Goal: Use online tool/utility: Utilize a website feature to perform a specific function

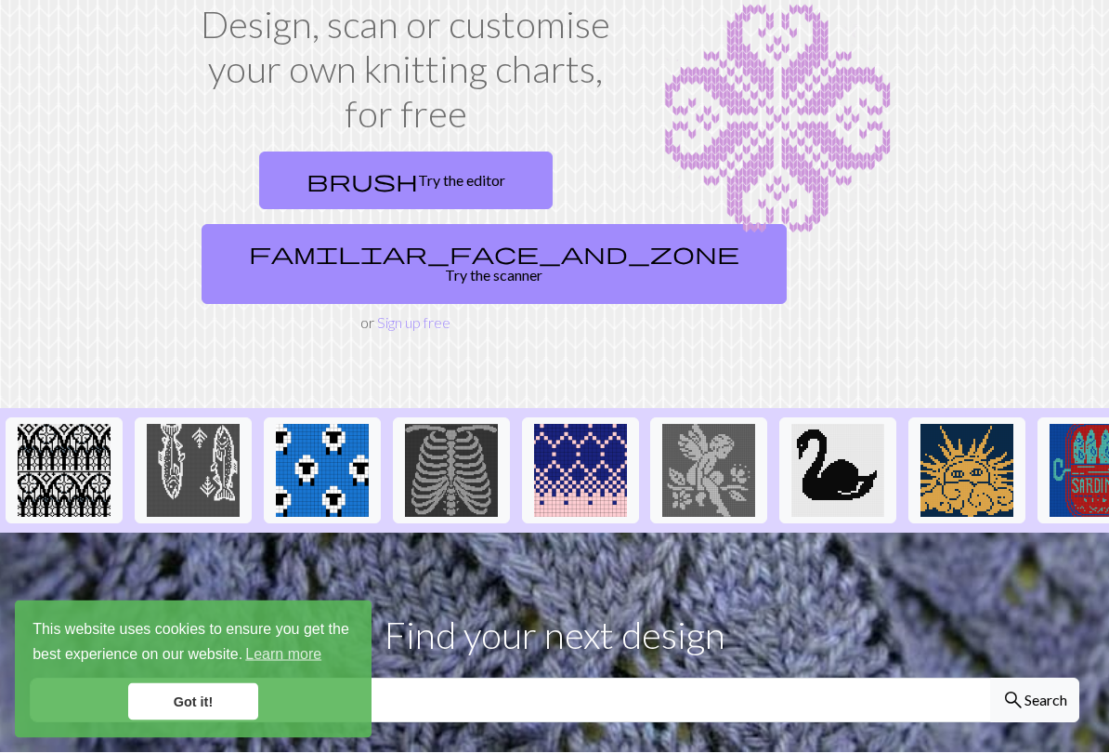
scroll to position [127, 0]
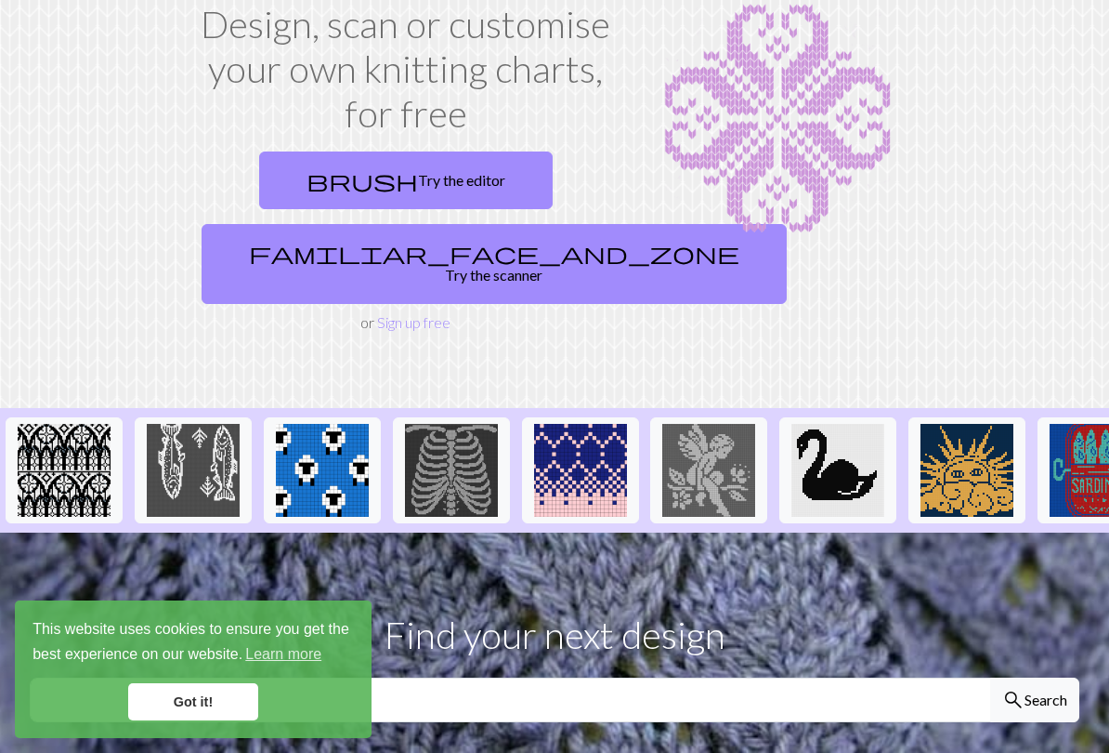
click at [388, 163] on link "brush Try the editor" at bounding box center [406, 180] width 294 height 58
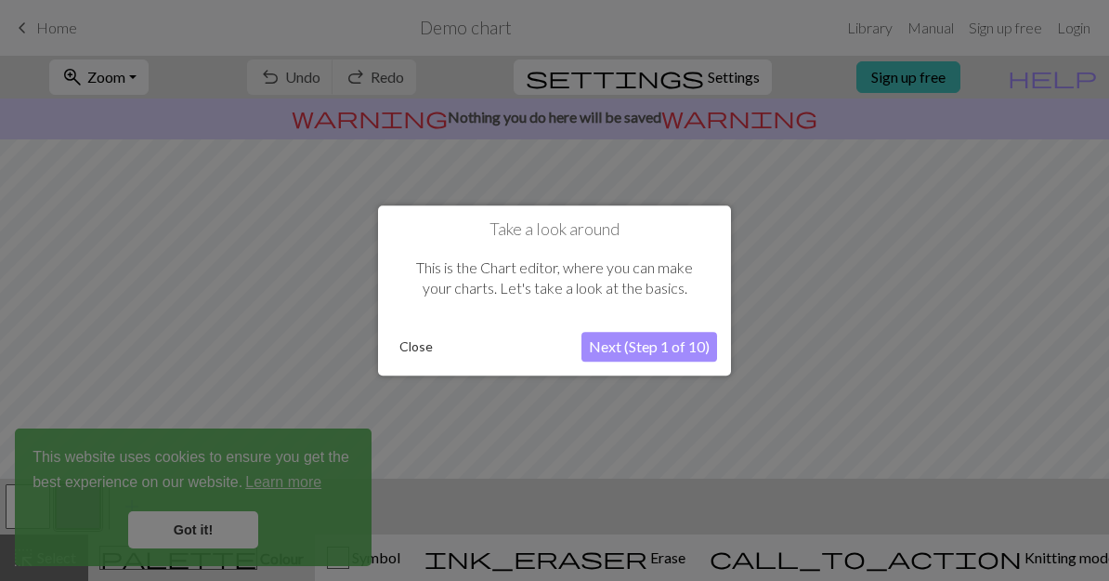
click at [407, 347] on button "Close" at bounding box center [416, 347] width 48 height 28
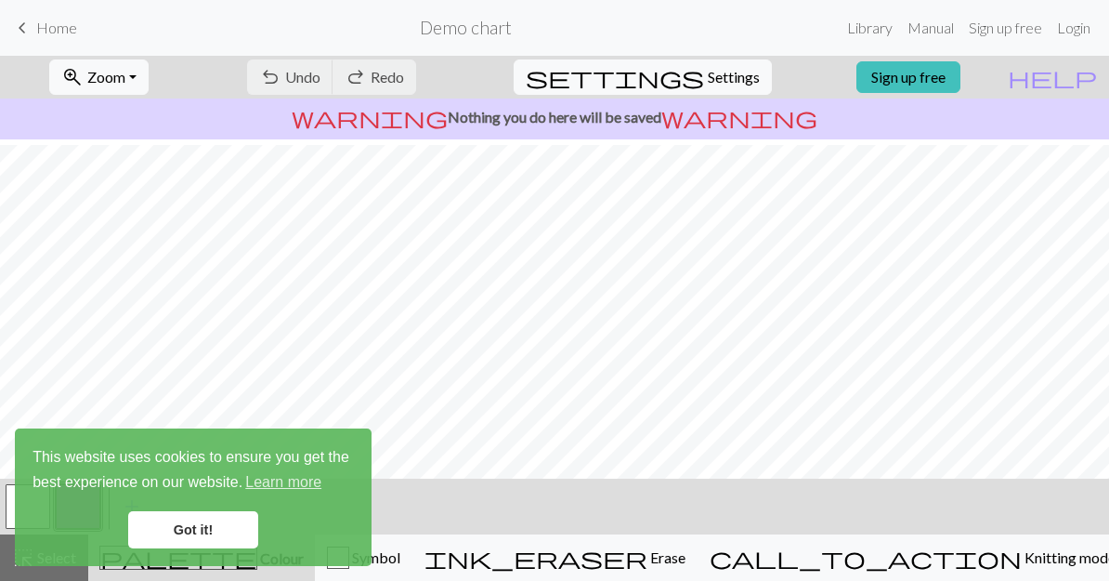
scroll to position [131, 0]
click at [177, 541] on link "Got it!" at bounding box center [193, 529] width 130 height 37
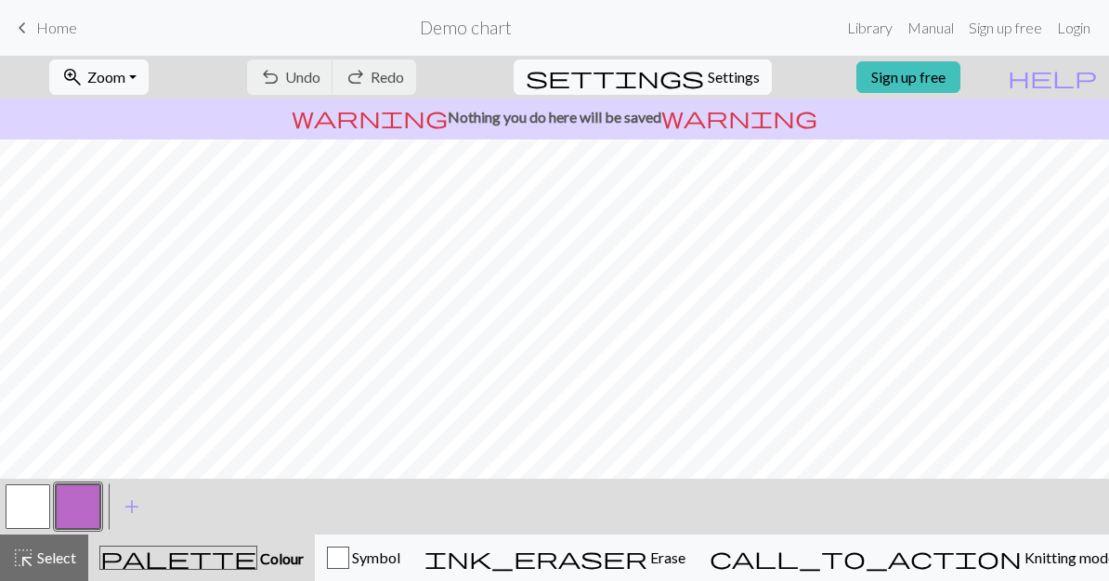
scroll to position [10, 0]
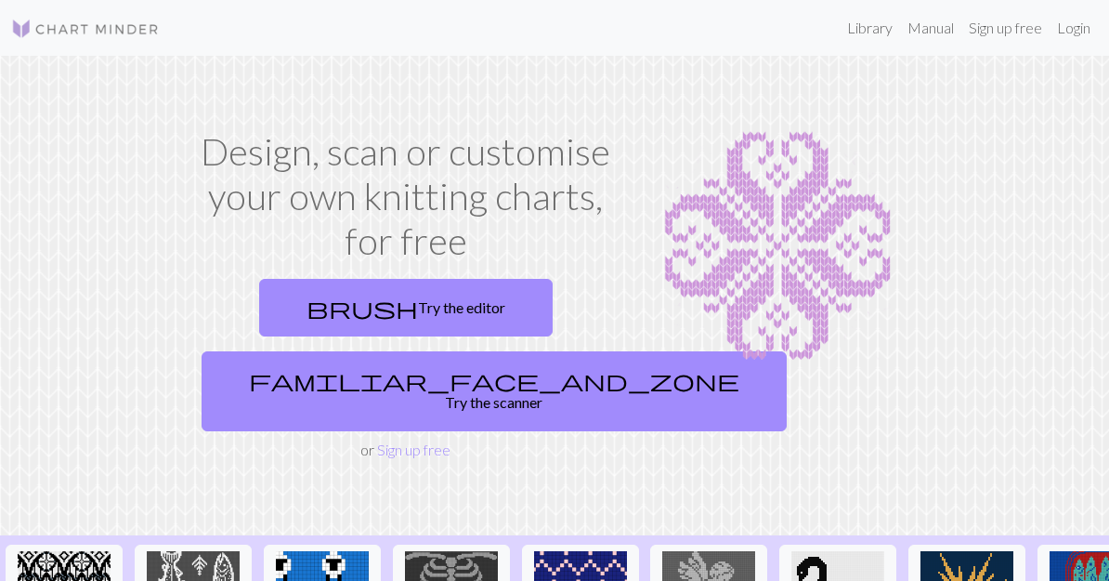
click at [386, 303] on link "brush Try the editor" at bounding box center [406, 308] width 294 height 58
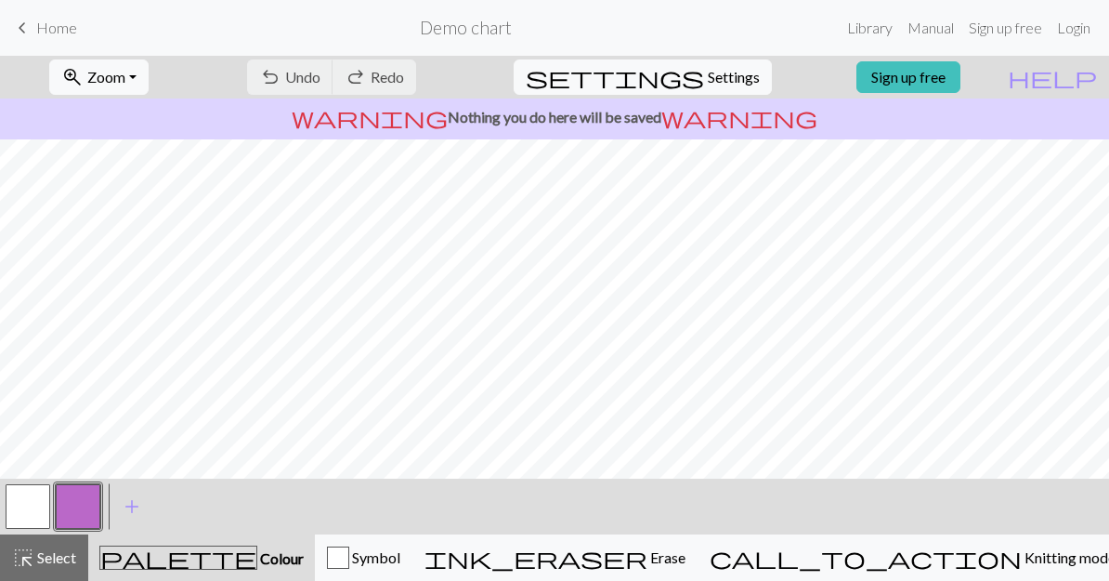
click at [257, 555] on span "Colour" at bounding box center [280, 558] width 46 height 18
click at [257, 551] on span "Colour" at bounding box center [280, 558] width 46 height 18
click at [23, 511] on button "button" at bounding box center [28, 506] width 45 height 45
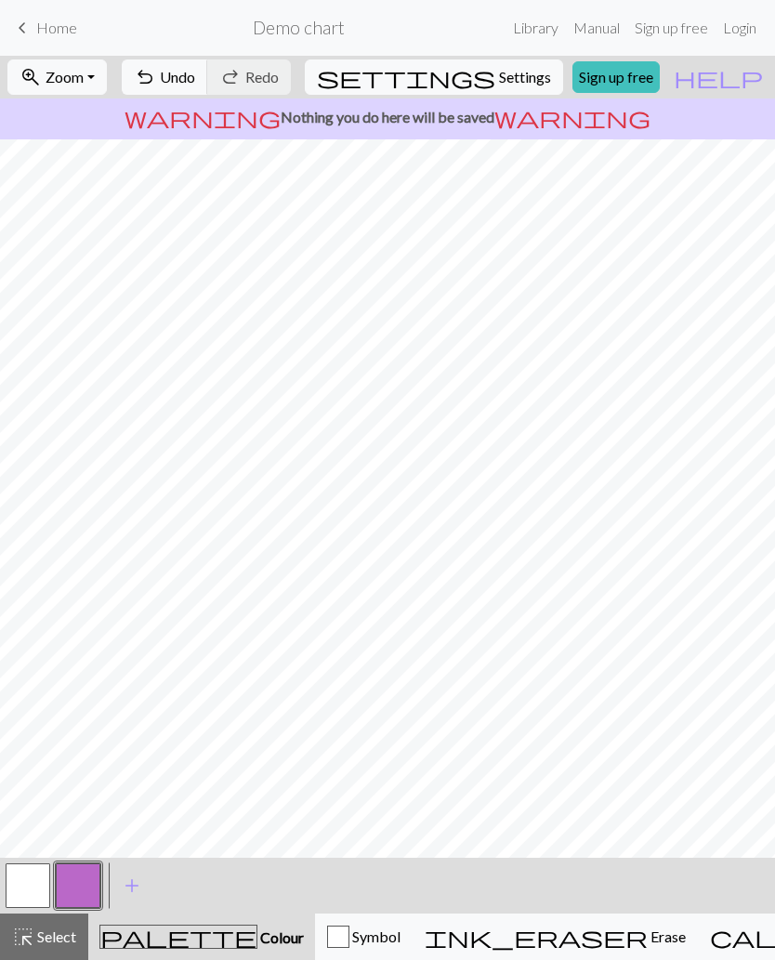
click at [10, 624] on button "button" at bounding box center [28, 885] width 45 height 45
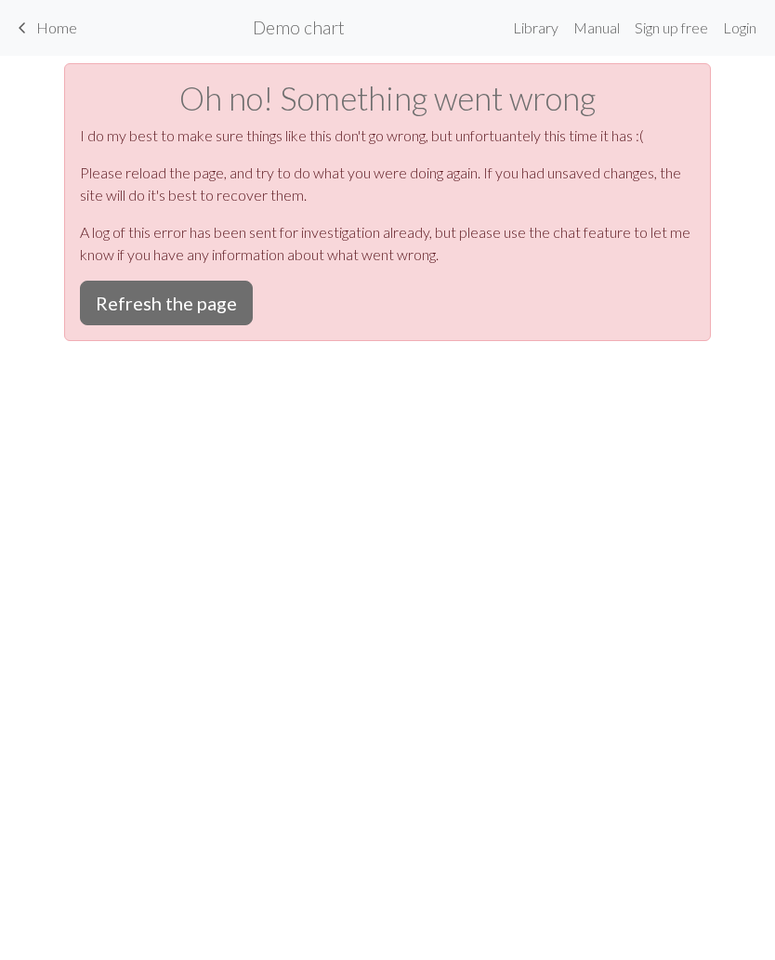
click at [120, 294] on button "Refresh the page" at bounding box center [166, 303] width 173 height 45
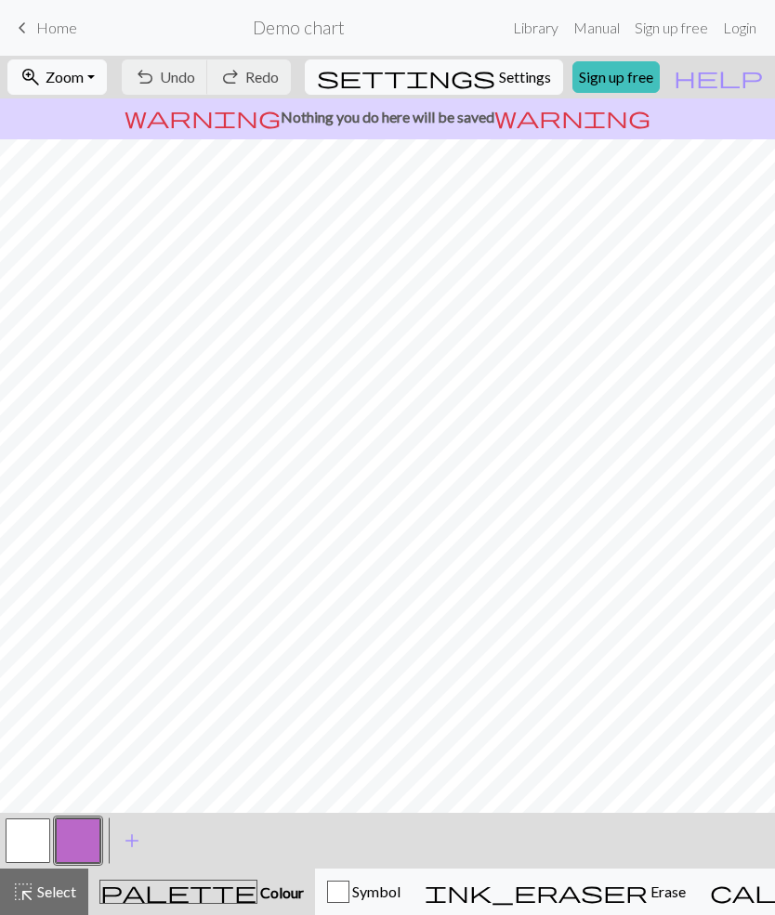
click at [648, 893] on span "Erase" at bounding box center [667, 892] width 38 height 18
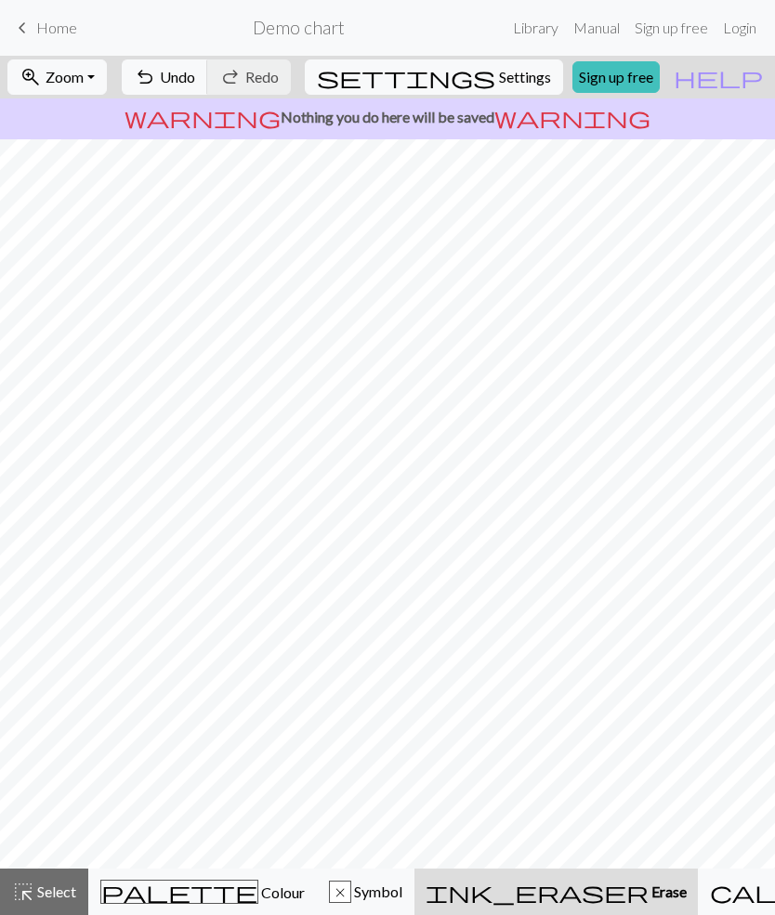
click at [208, 88] on button "undo Undo Undo" at bounding box center [165, 76] width 86 height 35
click at [258, 886] on span "Colour" at bounding box center [281, 893] width 46 height 18
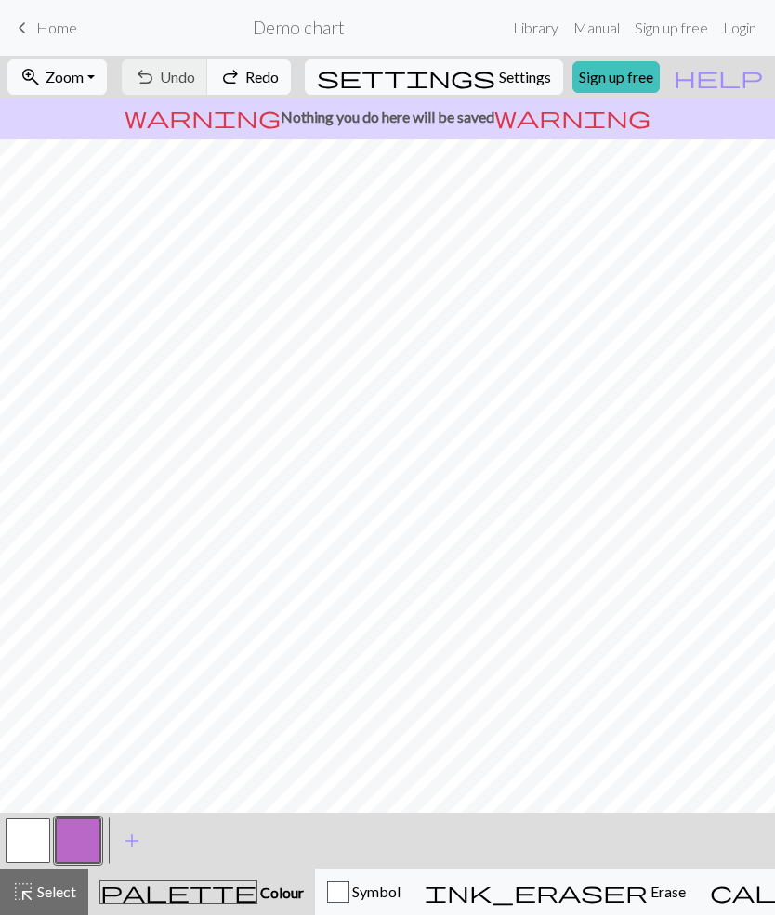
click at [32, 836] on button "button" at bounding box center [28, 841] width 45 height 45
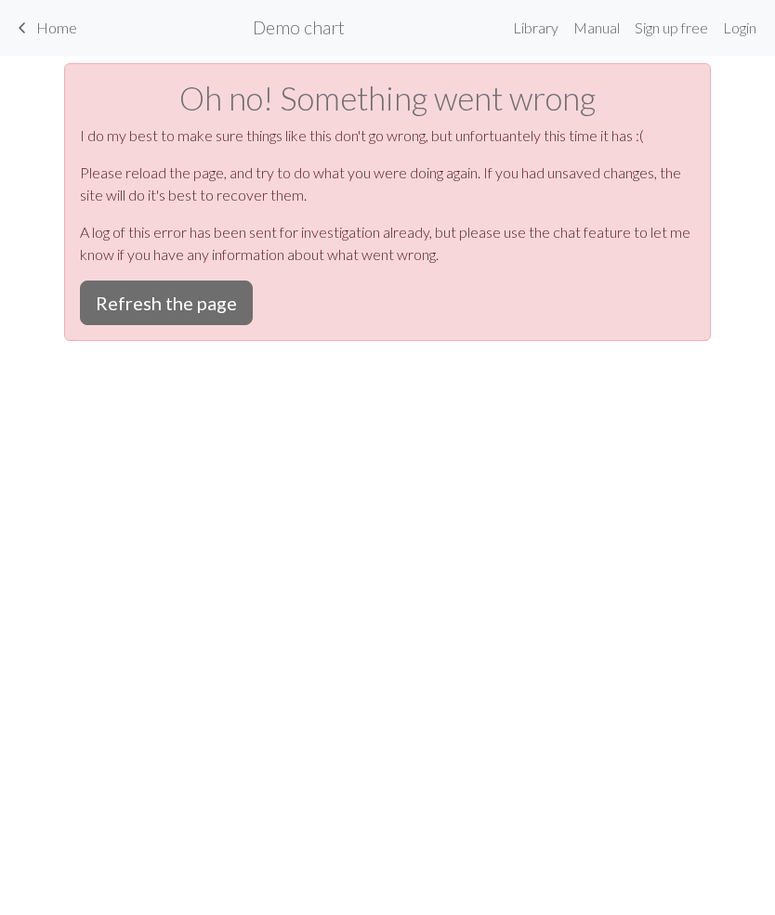
click at [113, 316] on button "Refresh the page" at bounding box center [166, 303] width 173 height 45
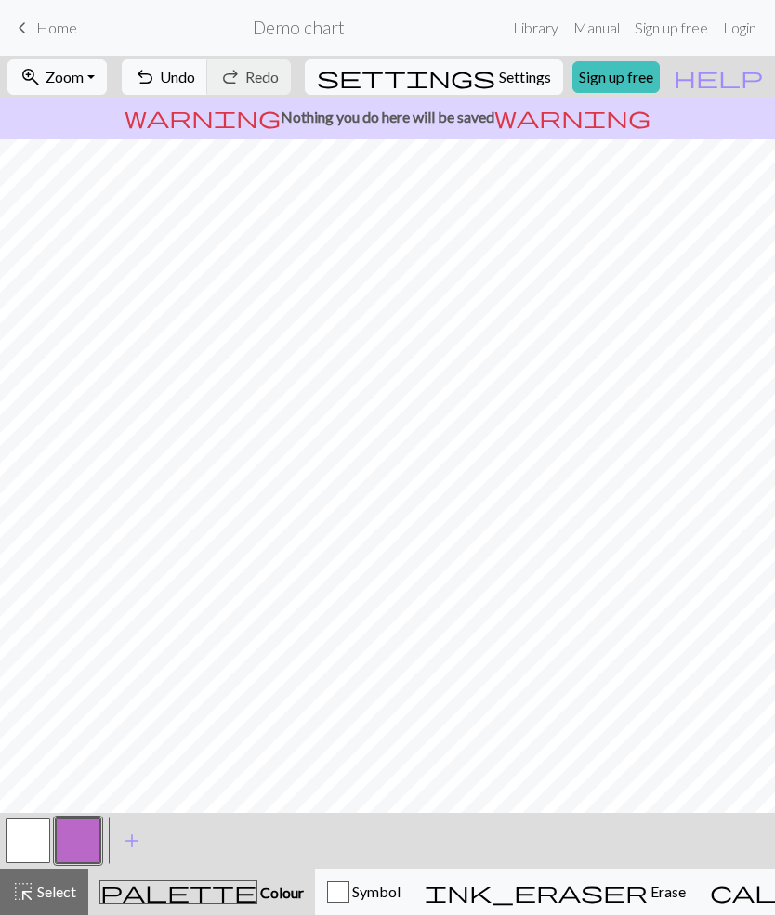
click at [34, 842] on button "button" at bounding box center [28, 841] width 45 height 45
